Goal: Transaction & Acquisition: Purchase product/service

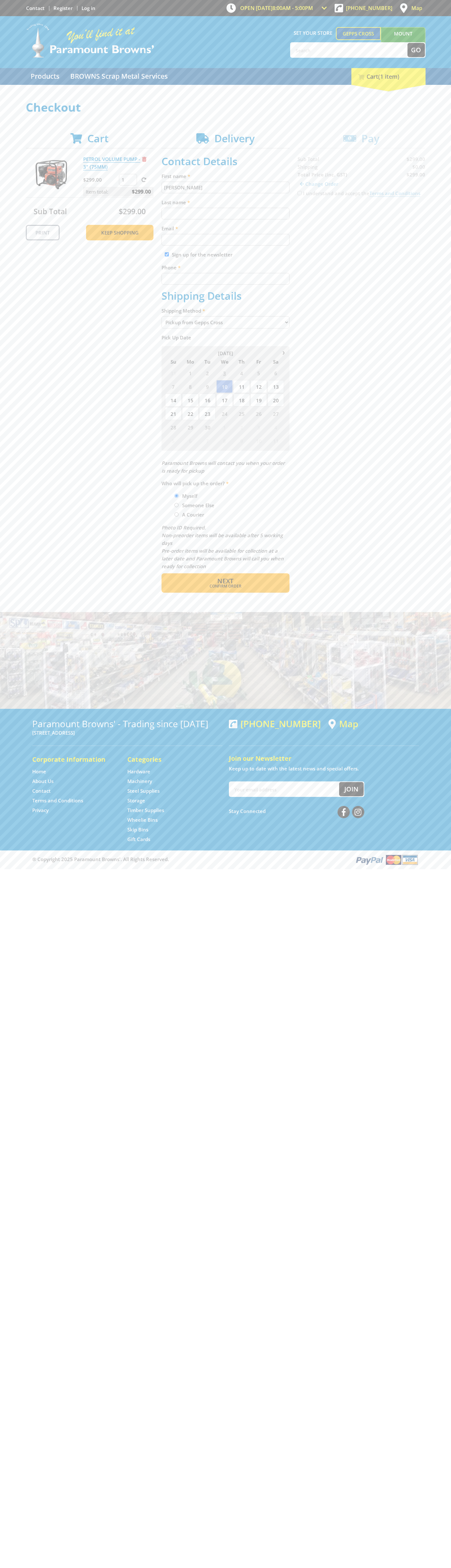
type input "[PERSON_NAME]"
type input "[EMAIL_ADDRESS][DOMAIN_NAME]"
type input "0293744000"
click at [225, 581] on span "Next" at bounding box center [225, 581] width 16 height 9
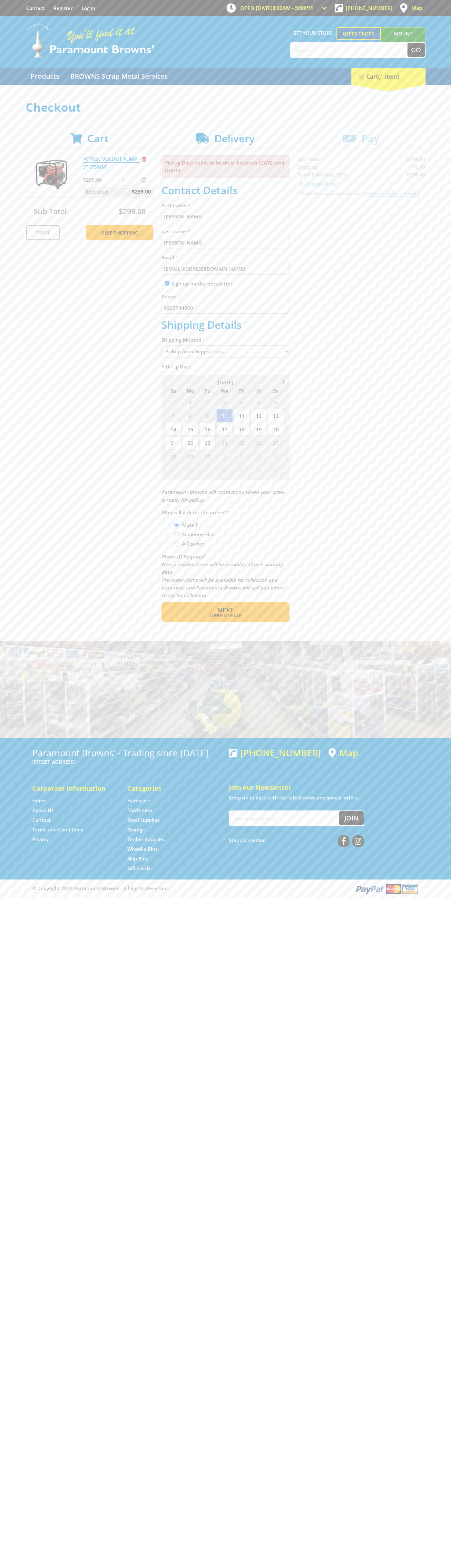
type input "[PERSON_NAME]"
click at [225, 615] on span "Confirm order" at bounding box center [225, 615] width 100 height 4
click at [225, 611] on span "Next" at bounding box center [225, 610] width 16 height 9
